Goal: Navigation & Orientation: Find specific page/section

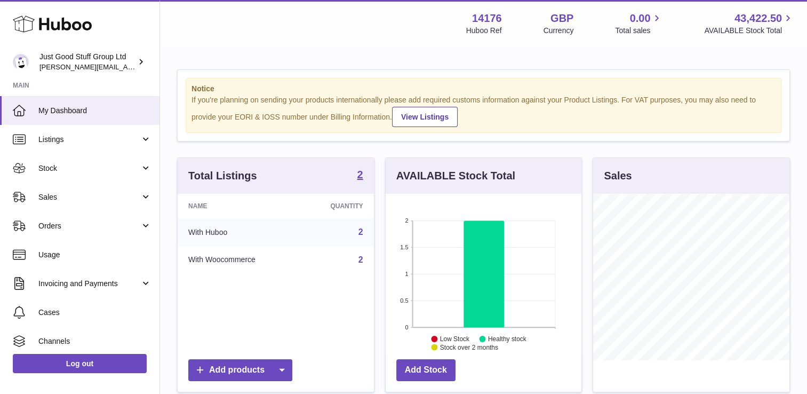
scroll to position [166, 196]
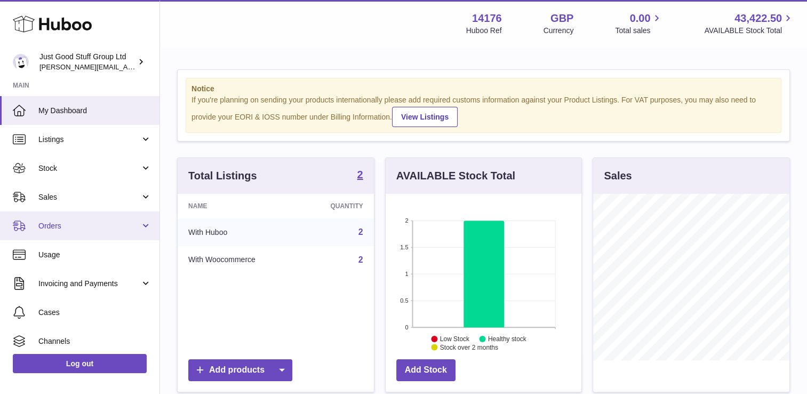
click at [105, 221] on span "Orders" at bounding box center [89, 226] width 102 height 10
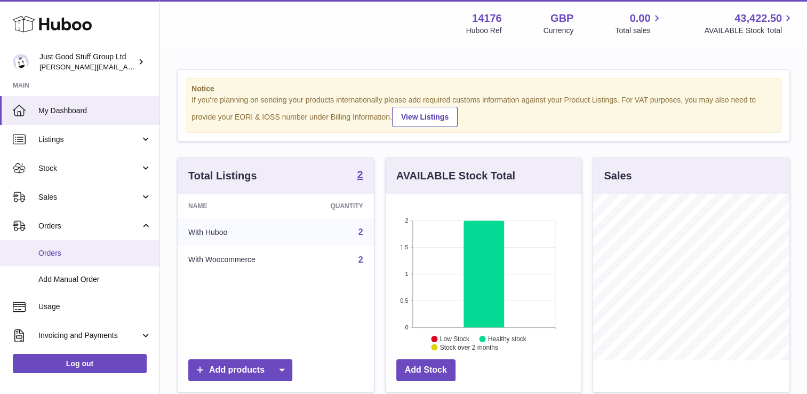
click at [75, 253] on span "Orders" at bounding box center [94, 253] width 113 height 10
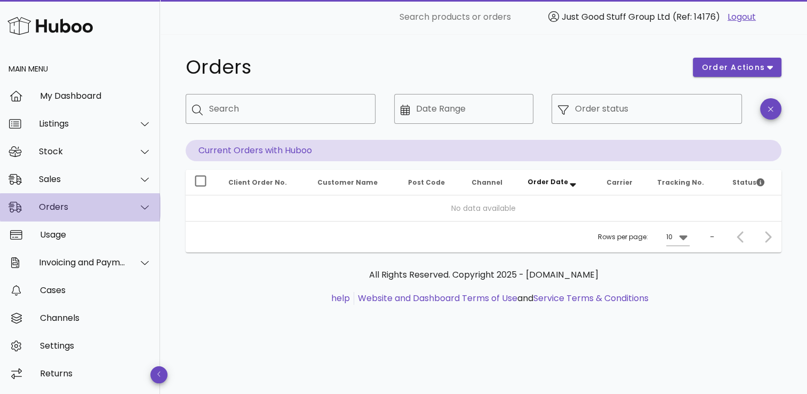
click at [142, 202] on icon at bounding box center [145, 207] width 8 height 10
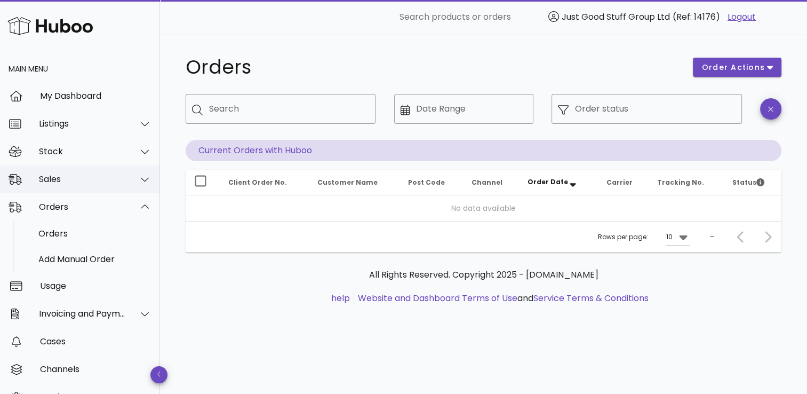
click at [68, 177] on div "Sales" at bounding box center [82, 179] width 87 height 10
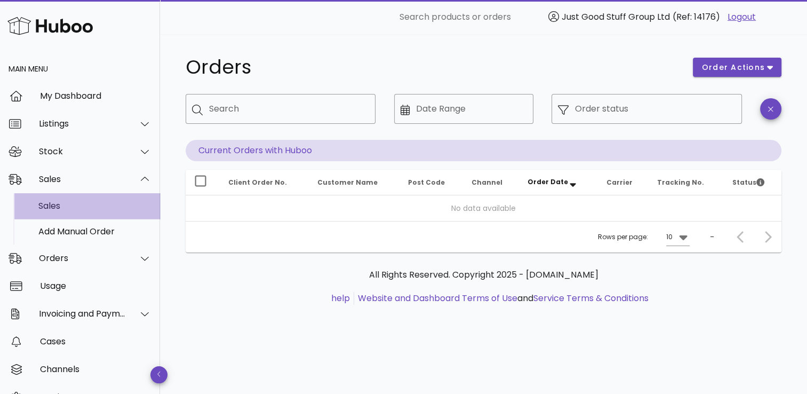
click at [61, 210] on div "Sales" at bounding box center [94, 206] width 113 height 10
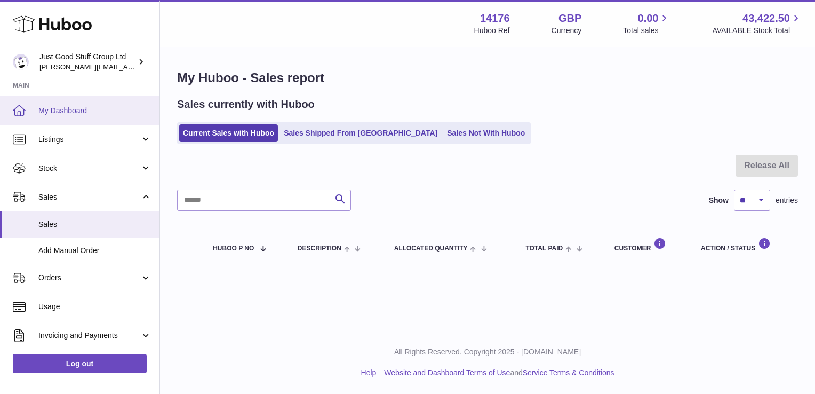
click at [78, 110] on span "My Dashboard" at bounding box center [94, 111] width 113 height 10
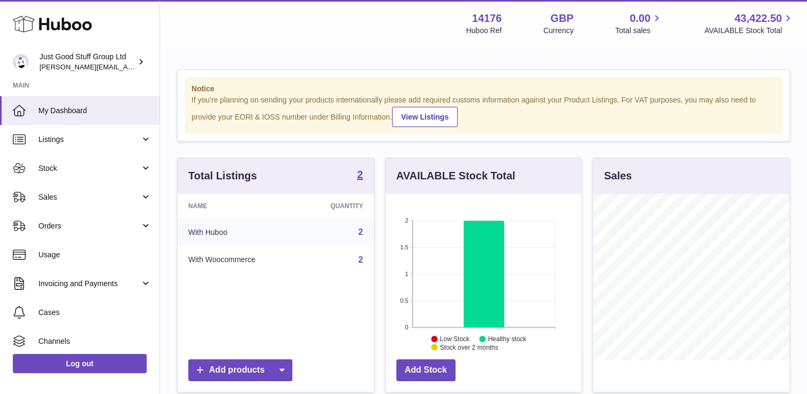
scroll to position [166, 196]
